Goal: Task Accomplishment & Management: Complete application form

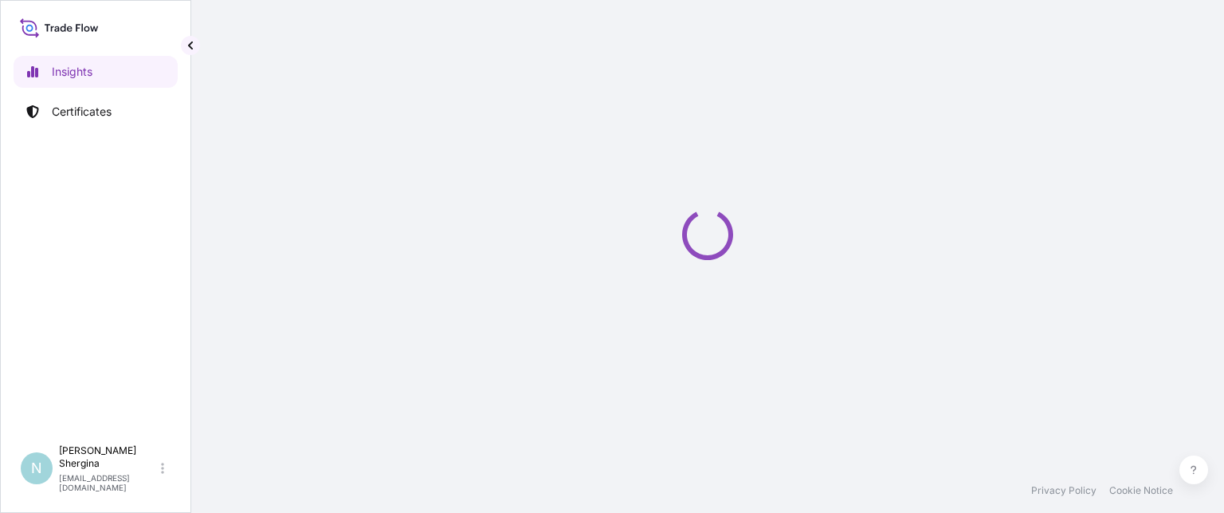
select select "2025"
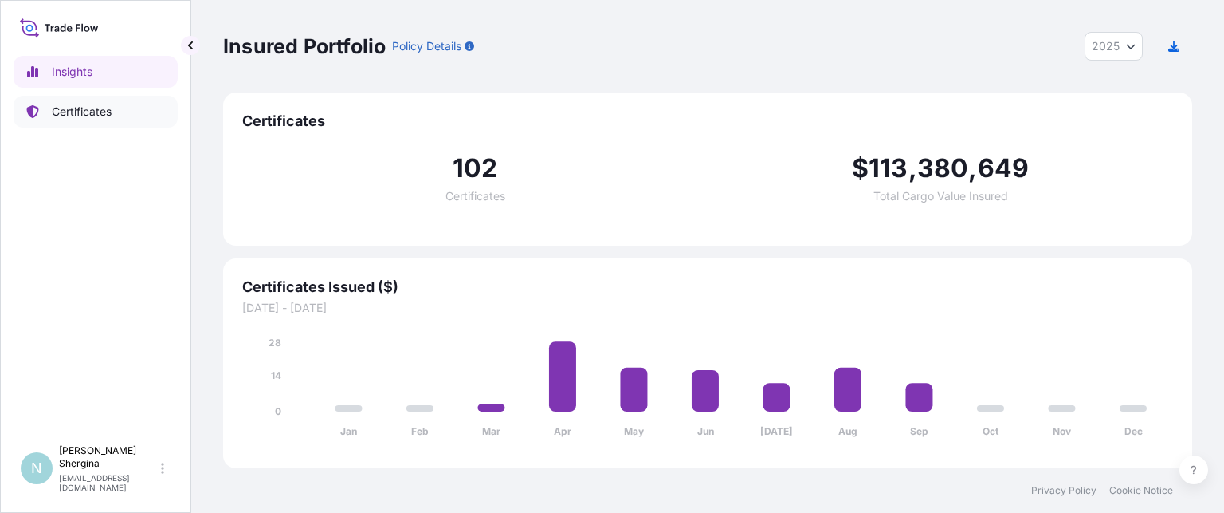
click at [73, 111] on p "Certificates" at bounding box center [82, 112] width 60 height 16
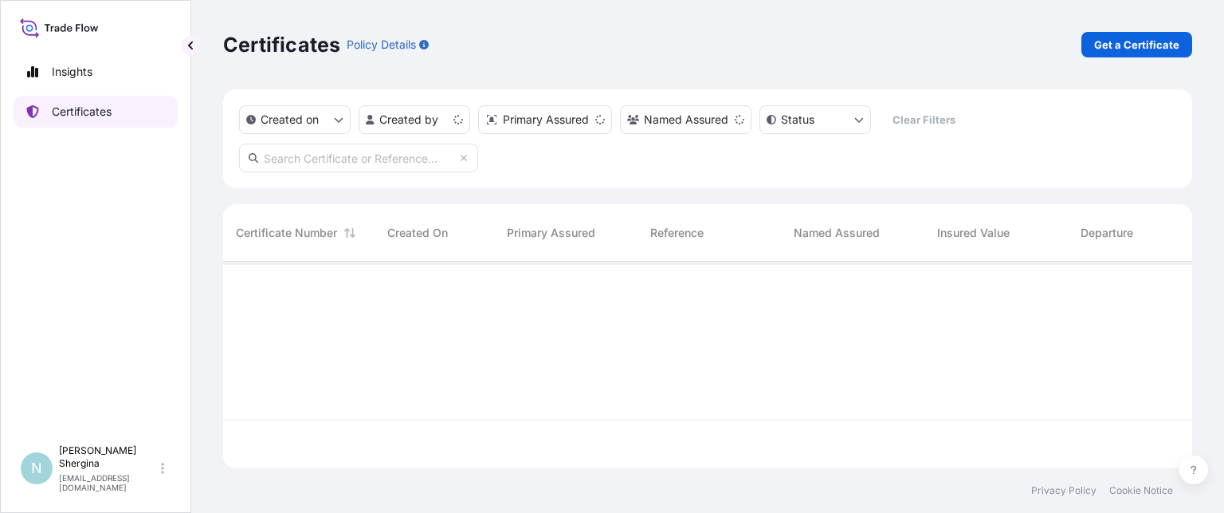
scroll to position [203, 957]
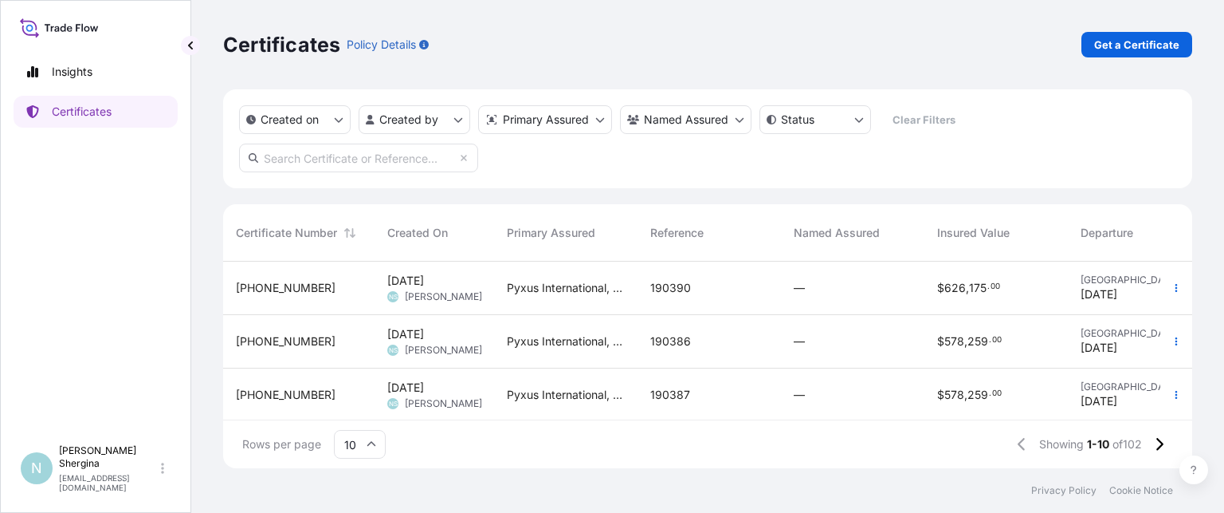
click at [319, 162] on input "text" at bounding box center [358, 157] width 239 height 29
paste input "190315"
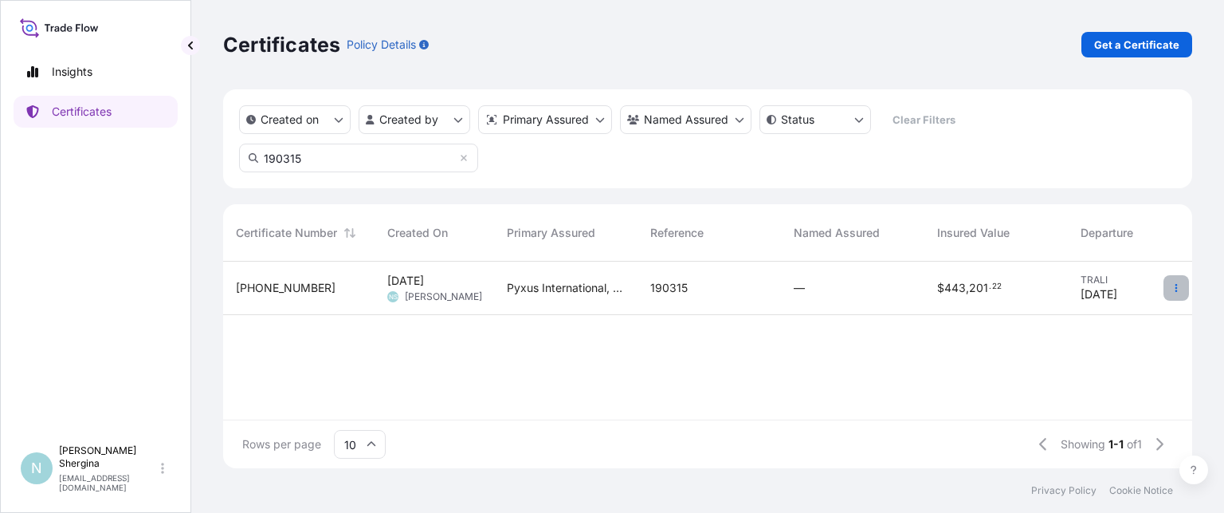
type input "190315"
click at [1180, 287] on icon "button" at bounding box center [1177, 288] width 10 height 10
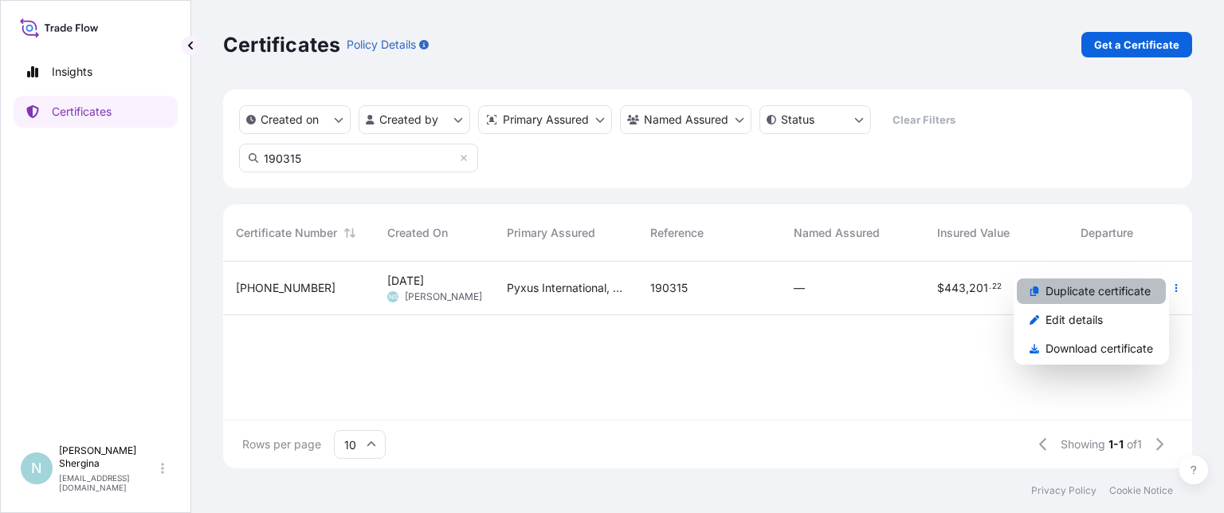
click at [1122, 284] on p "Duplicate certificate" at bounding box center [1098, 291] width 105 height 16
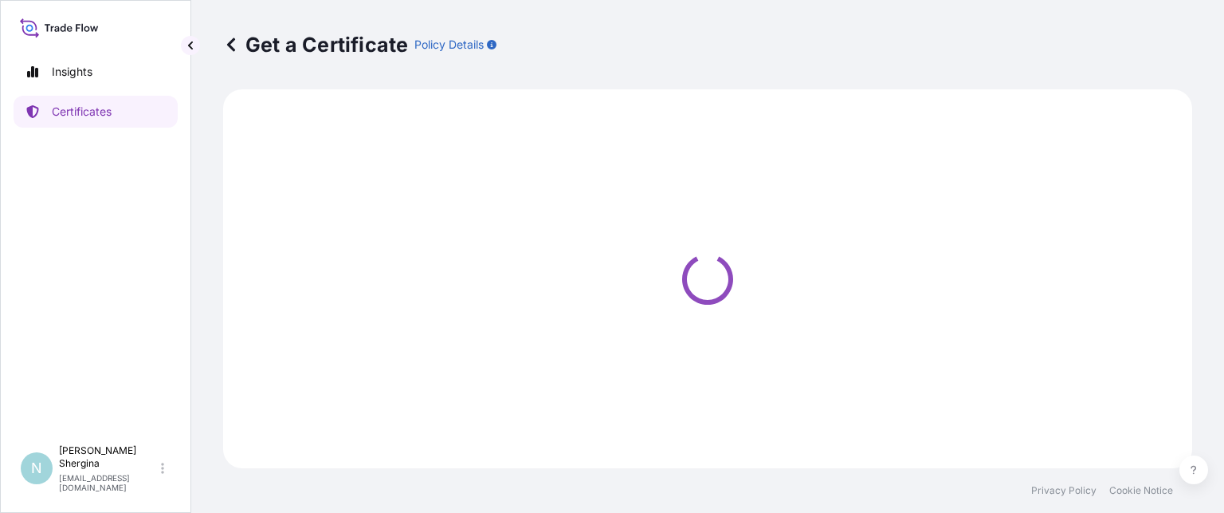
select select "Ocean Vessel"
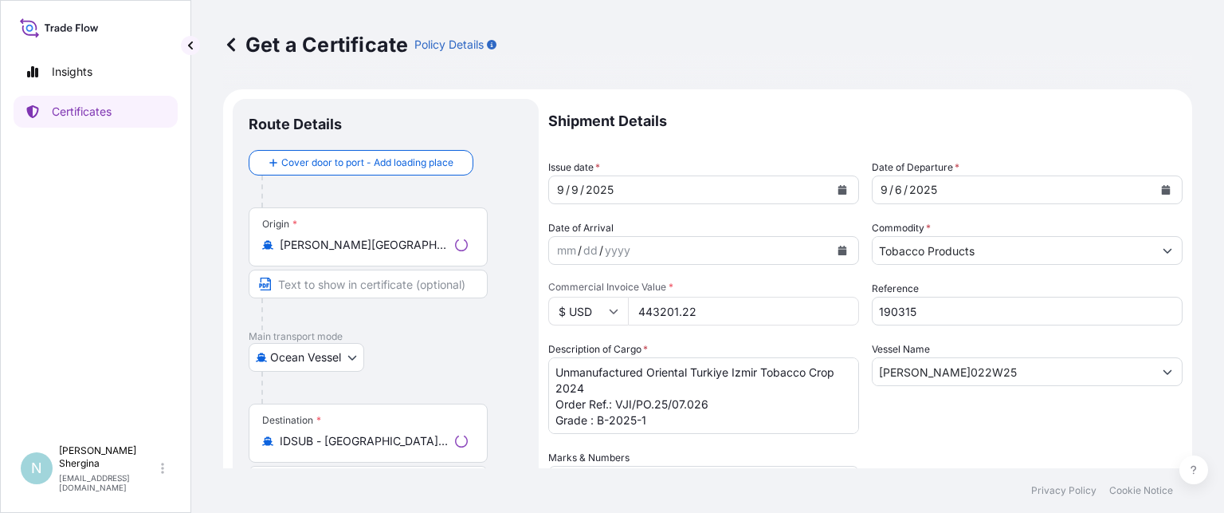
select select "31548"
click at [844, 192] on button "Calendar" at bounding box center [843, 190] width 26 height 26
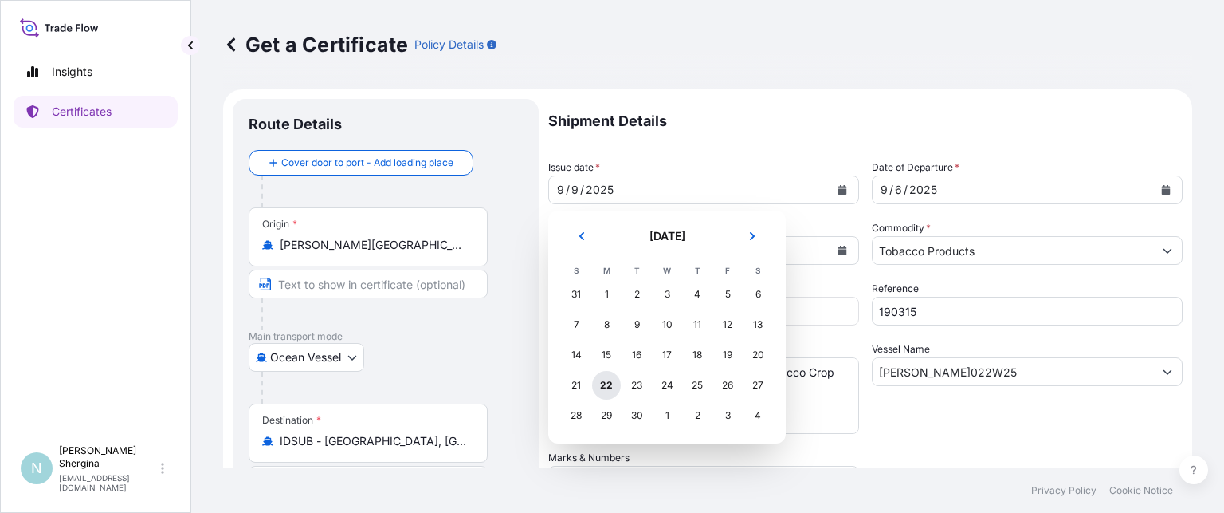
click at [603, 382] on div "22" at bounding box center [606, 385] width 29 height 29
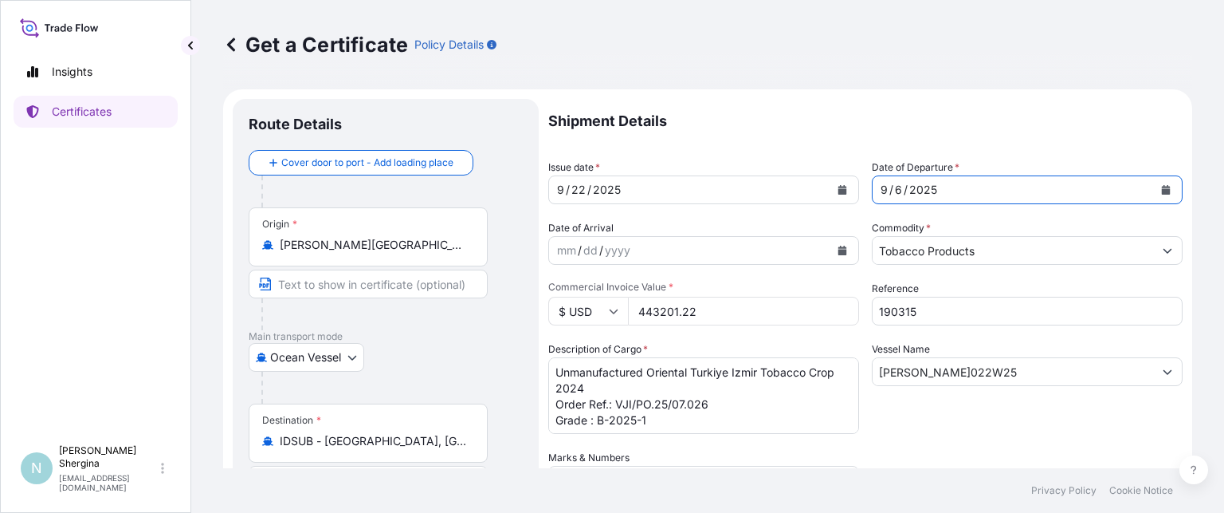
click at [1162, 190] on icon "Calendar" at bounding box center [1167, 190] width 10 height 10
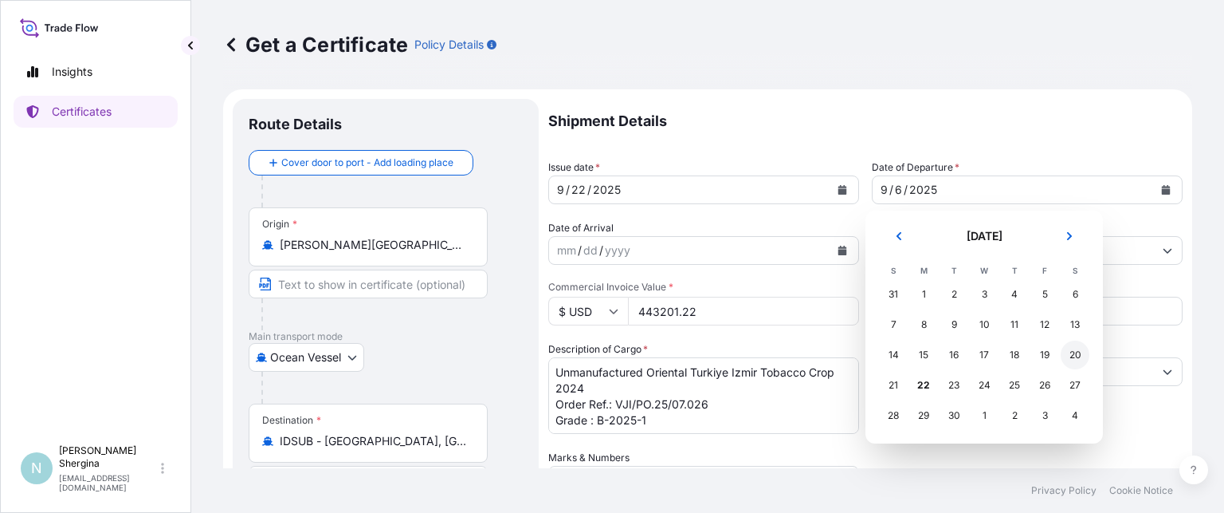
click at [1076, 360] on div "20" at bounding box center [1075, 354] width 29 height 29
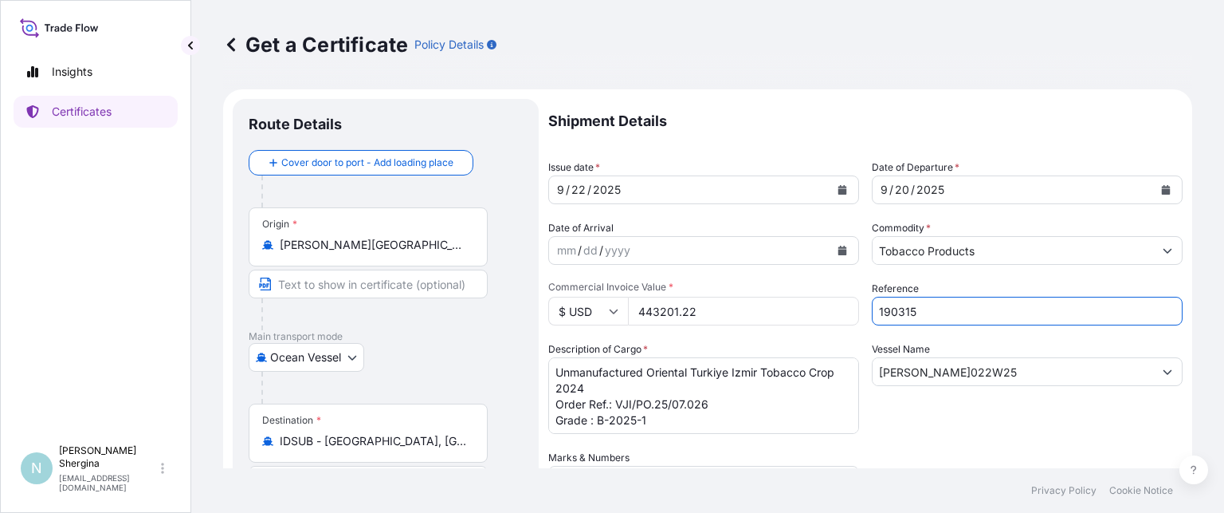
drag, startPoint x: 926, startPoint y: 306, endPoint x: 784, endPoint y: 306, distance: 141.9
click at [784, 306] on div "Shipment Details Issue date * [DATE] Date of Departure * [DATE] Date of Arrival…" at bounding box center [865, 448] width 635 height 699
paste input "6"
type input "190316"
drag, startPoint x: 720, startPoint y: 312, endPoint x: 447, endPoint y: 313, distance: 272.6
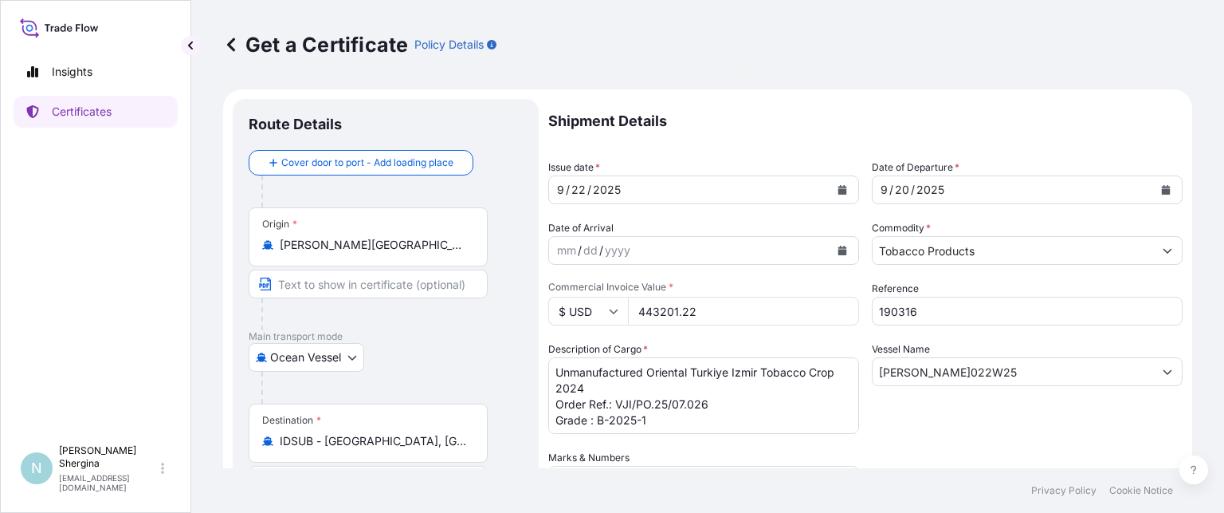
click at [450, 313] on form "Route Details Cover door to port - Add loading place Place of loading Road / [G…" at bounding box center [707, 470] width 969 height 763
type input "215197.29"
click at [961, 368] on input "[PERSON_NAME]022W25" at bounding box center [1013, 371] width 281 height 29
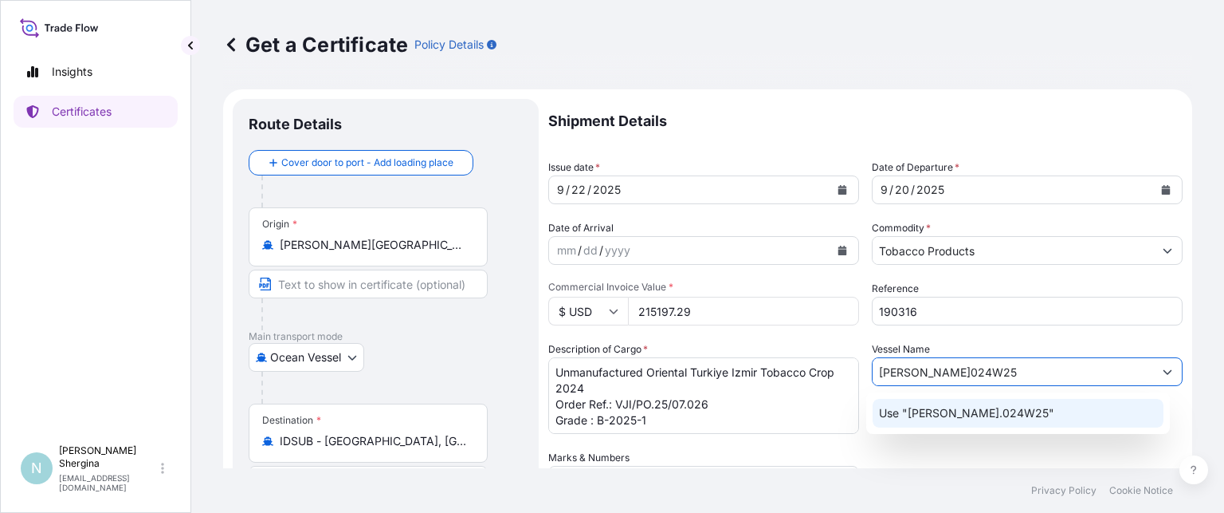
type input "[PERSON_NAME]024W25"
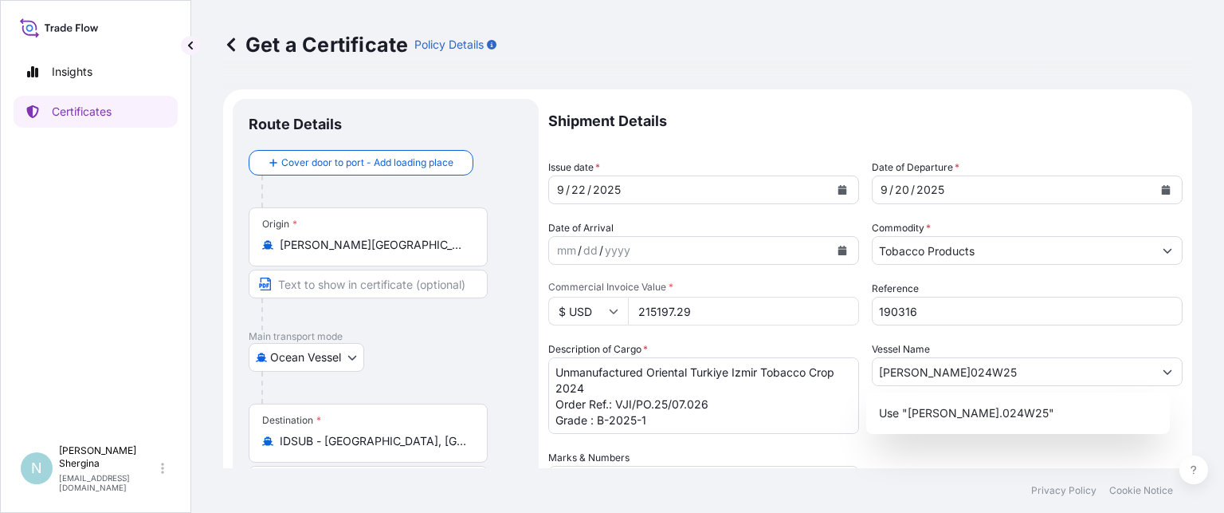
click at [1200, 325] on div "Get a Certificate Policy Details Route Details Cover door to port - Add loading…" at bounding box center [707, 234] width 1033 height 468
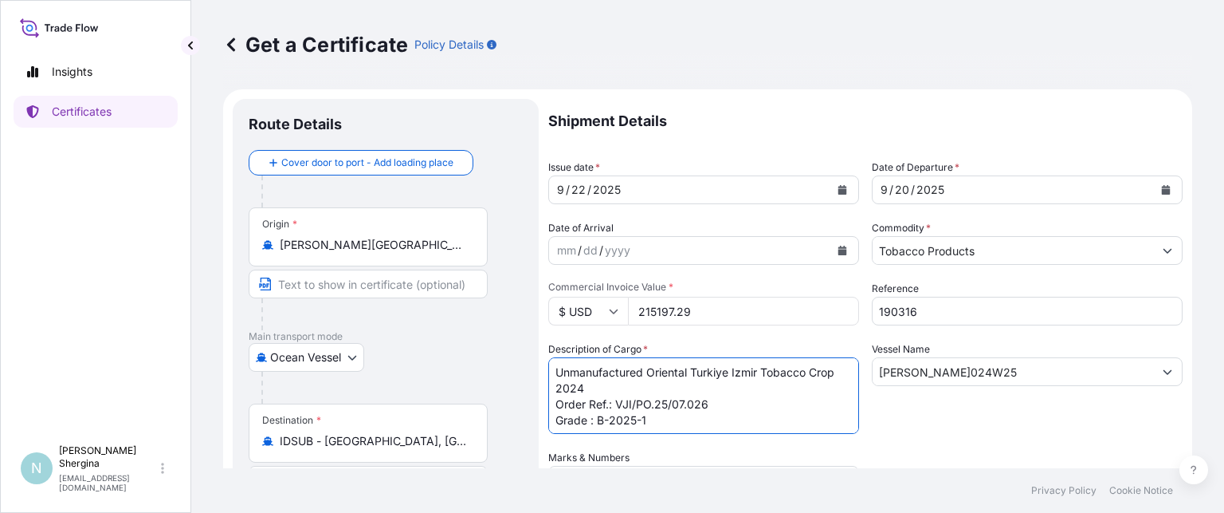
click at [734, 404] on textarea "Unmanufactured Oriental Turkiye Izmir Tobacco Crop 2024 Order Ref.: VJI/PO.25/0…" at bounding box center [703, 395] width 311 height 77
click at [670, 411] on textarea "Unmanufactured Oriental Turkiye Izmir Tobacco Crop 2024 Order Ref.: VJI/PO.25/0…" at bounding box center [703, 395] width 311 height 77
click at [670, 425] on textarea "Unmanufactured Oriental Turkiye Izmir Tobacco Crop 2024 Order Ref.: VJI/PO.25/0…" at bounding box center [703, 395] width 311 height 77
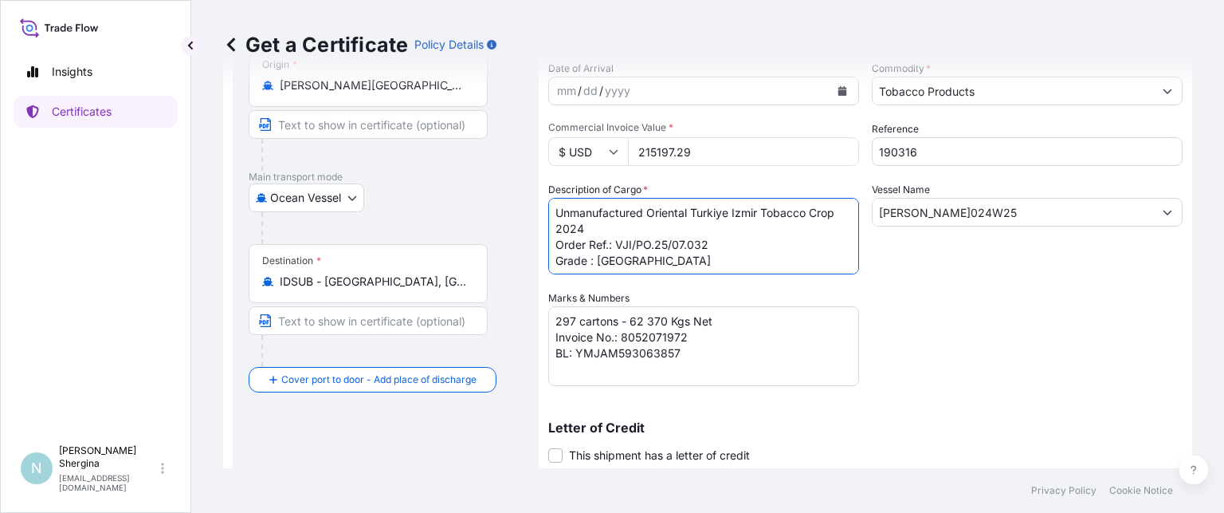
scroll to position [239, 0]
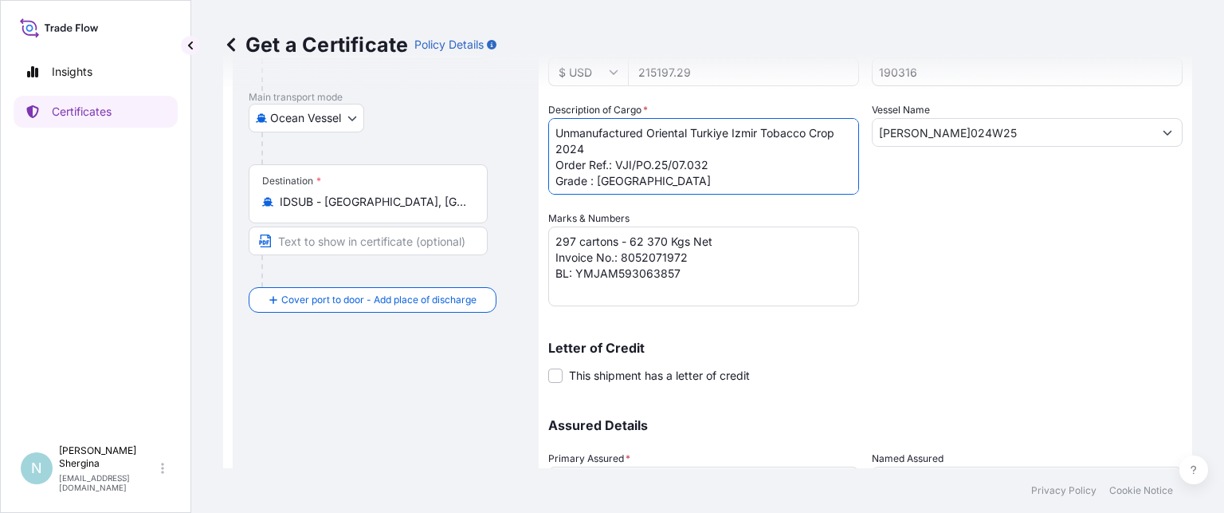
type textarea "Unmanufactured Oriental Turkiye Izmir Tobacco Crop 2024 Order Ref.: VJI/PO.25/0…"
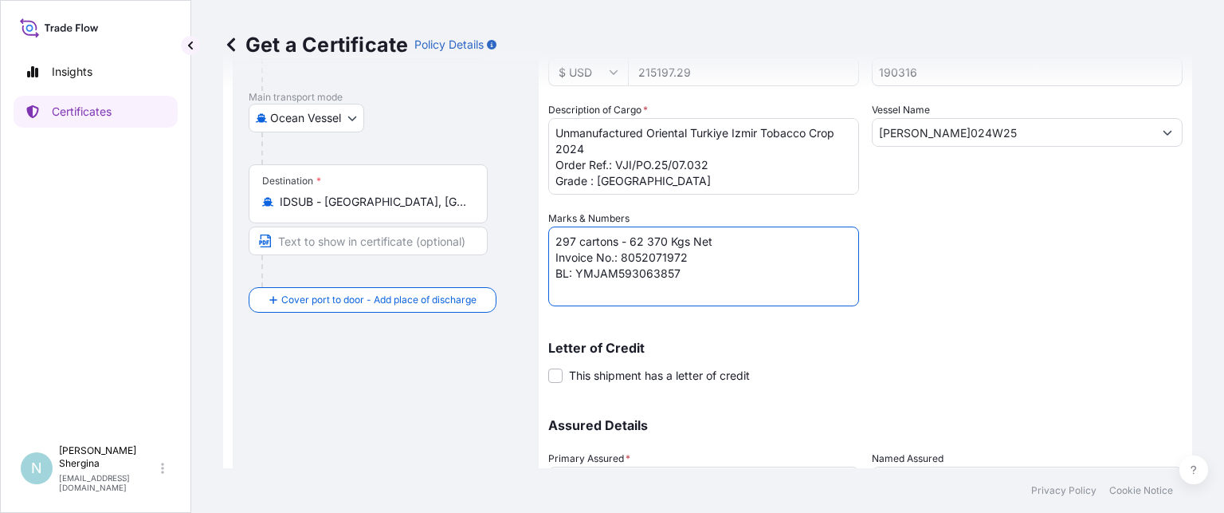
drag, startPoint x: 576, startPoint y: 233, endPoint x: 478, endPoint y: 233, distance: 97.3
click at [479, 233] on form "Route Details Cover door to port - Add loading place Place of loading Road / [G…" at bounding box center [707, 231] width 969 height 763
drag, startPoint x: 623, startPoint y: 242, endPoint x: 657, endPoint y: 243, distance: 33.5
click at [657, 243] on textarea "297 cartons - 62 370 Kgs Net Invoice No.: 8052071972 BL: YMJAM593063857" at bounding box center [703, 266] width 311 height 80
drag, startPoint x: 622, startPoint y: 256, endPoint x: 716, endPoint y: 265, distance: 94.5
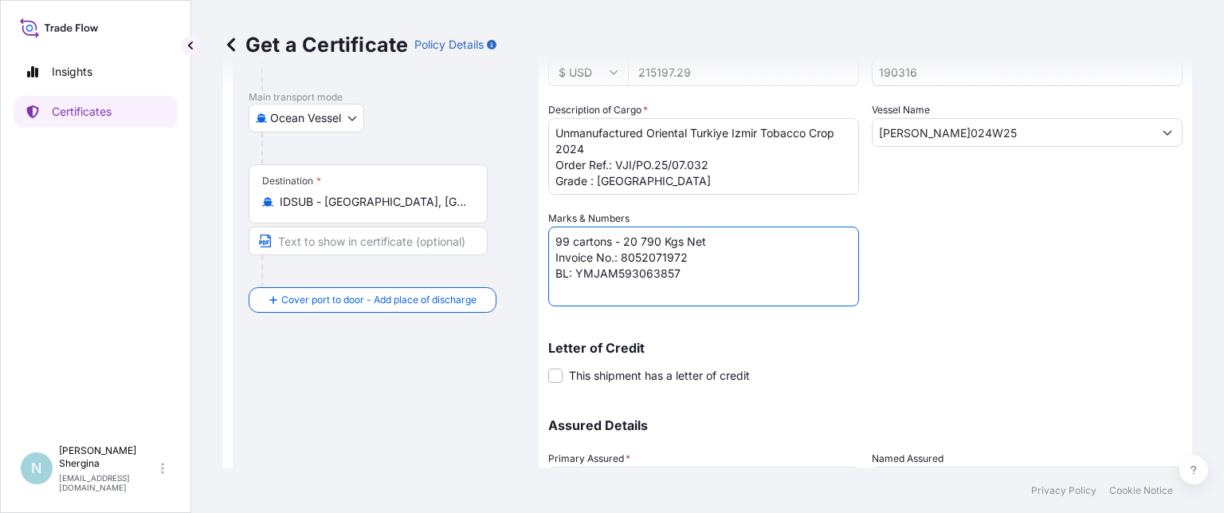
click at [716, 265] on textarea "297 cartons - 62 370 Kgs Net Invoice No.: 8052071972 BL: YMJAM593063857" at bounding box center [703, 266] width 311 height 80
paste textarea "203"
drag, startPoint x: 576, startPoint y: 273, endPoint x: 729, endPoint y: 274, distance: 153.9
click at [729, 274] on textarea "297 cartons - 62 370 Kgs Net Invoice No.: 8052071972 BL: YMJAM593063857" at bounding box center [703, 266] width 311 height 80
paste textarea "78"
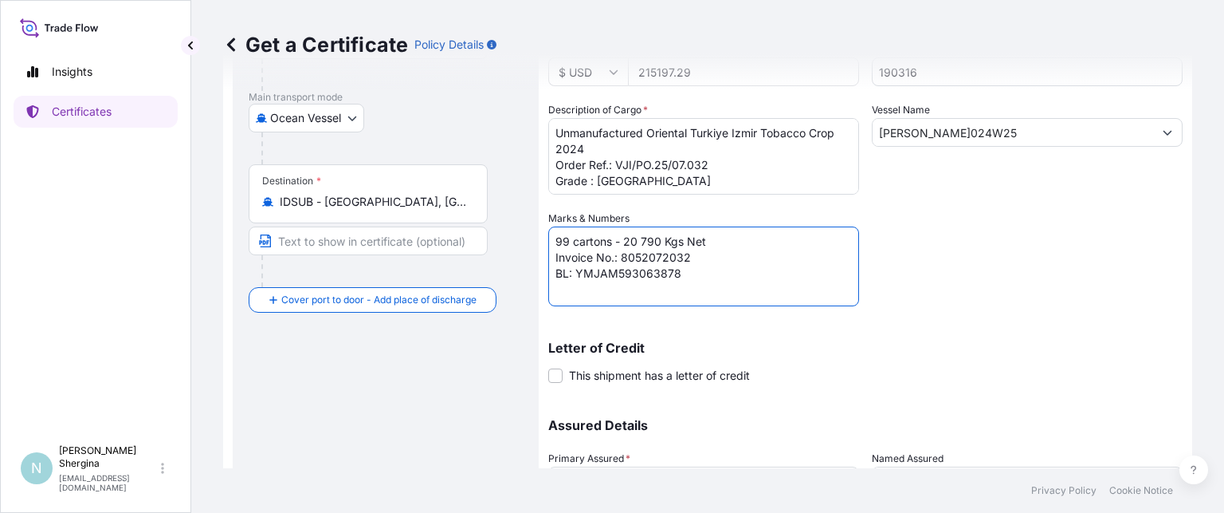
type textarea "99 cartons - 20 790 Kgs Net Invoice No.: 8052072032 BL: YMJAM593063878"
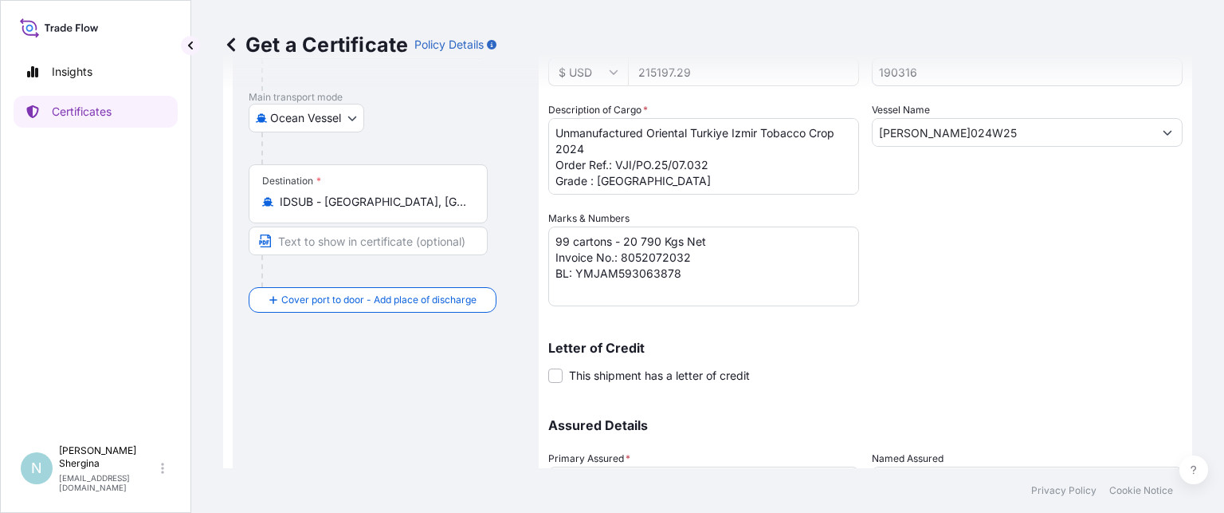
click at [1115, 282] on div "Shipment Details Issue date * [DATE] Date of Departure * [DATE] Date of Arrival…" at bounding box center [865, 209] width 635 height 699
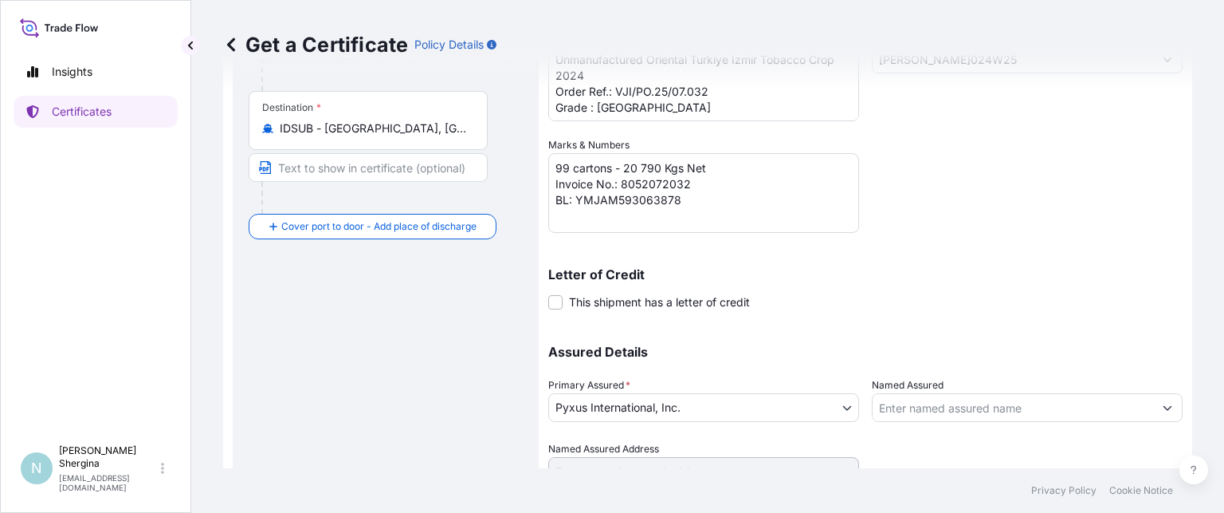
scroll to position [383, 0]
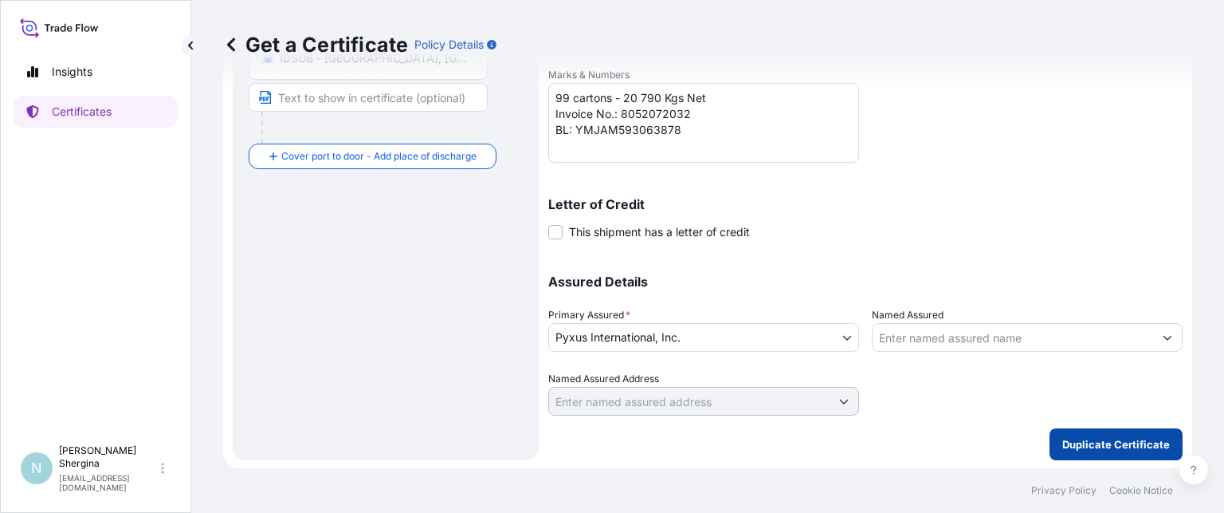
click at [1118, 446] on p "Duplicate Certificate" at bounding box center [1117, 444] width 108 height 16
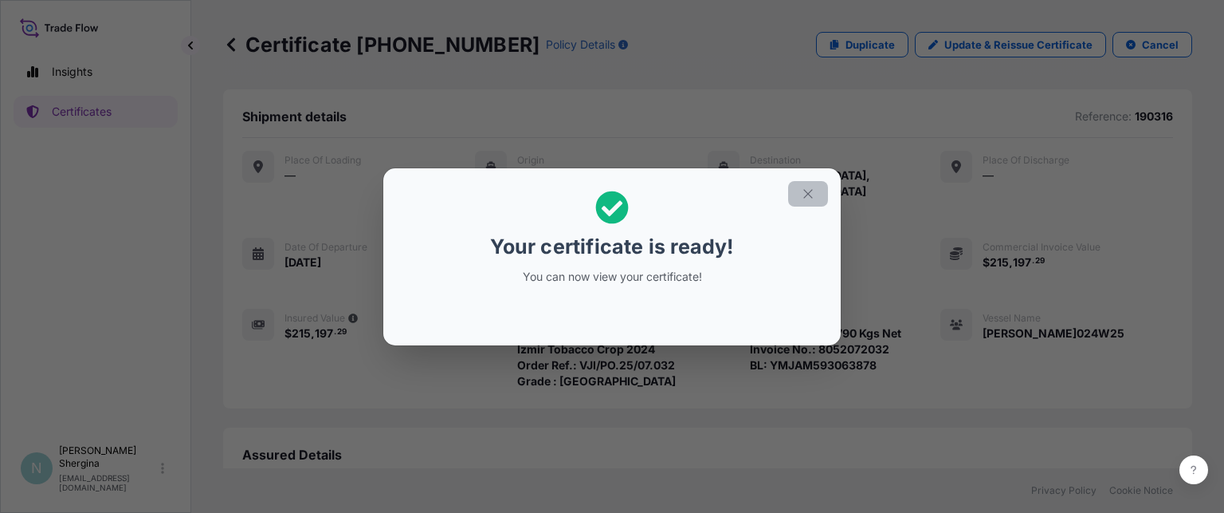
click at [807, 192] on icon "button" at bounding box center [808, 193] width 9 height 9
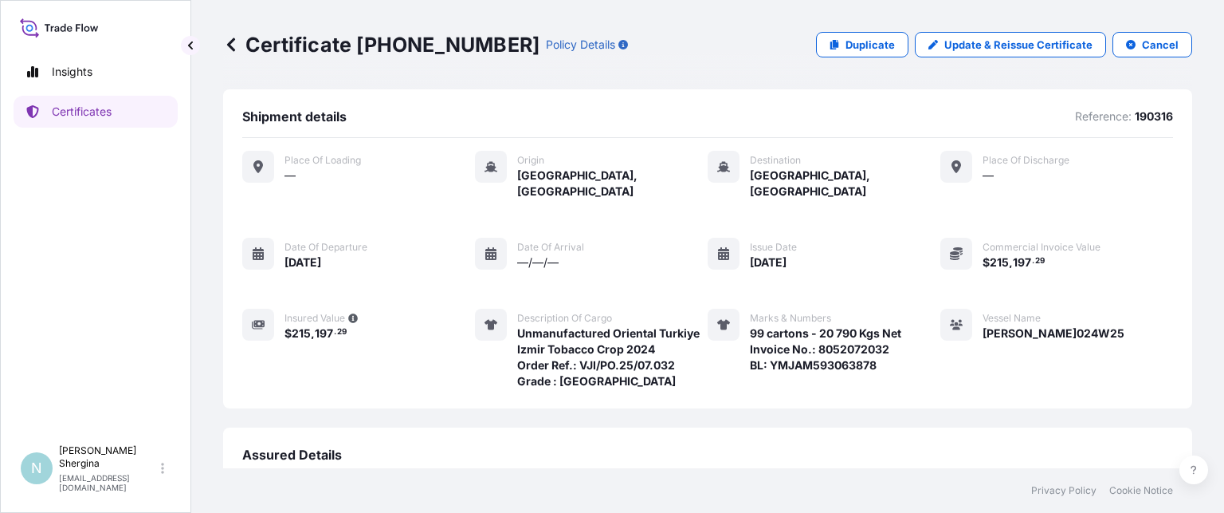
scroll to position [220, 0]
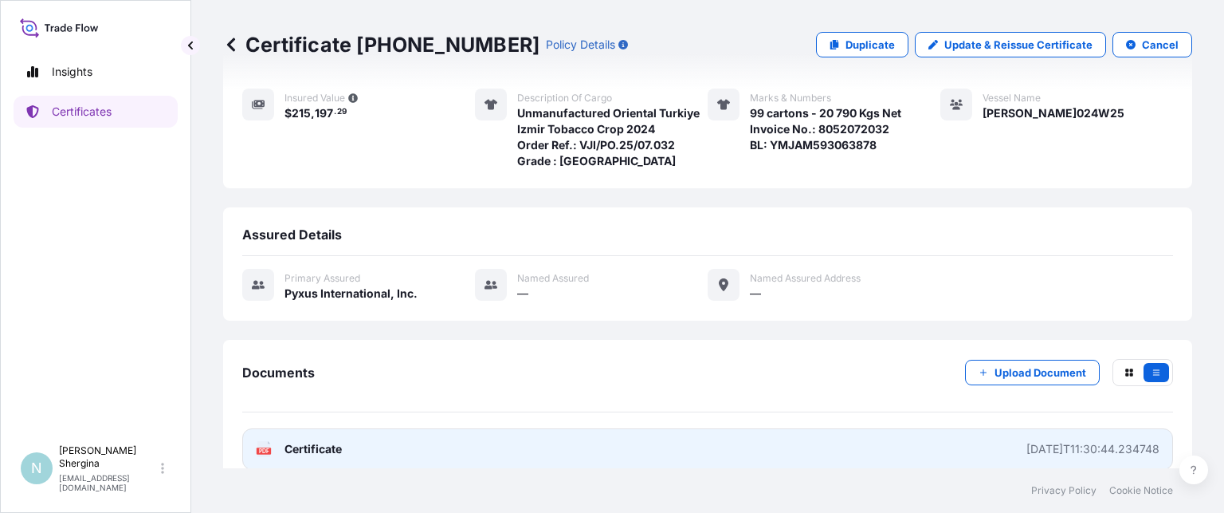
click at [1040, 441] on div "[DATE]T11:30:44.234748" at bounding box center [1093, 449] width 133 height 16
